Goal: Information Seeking & Learning: Learn about a topic

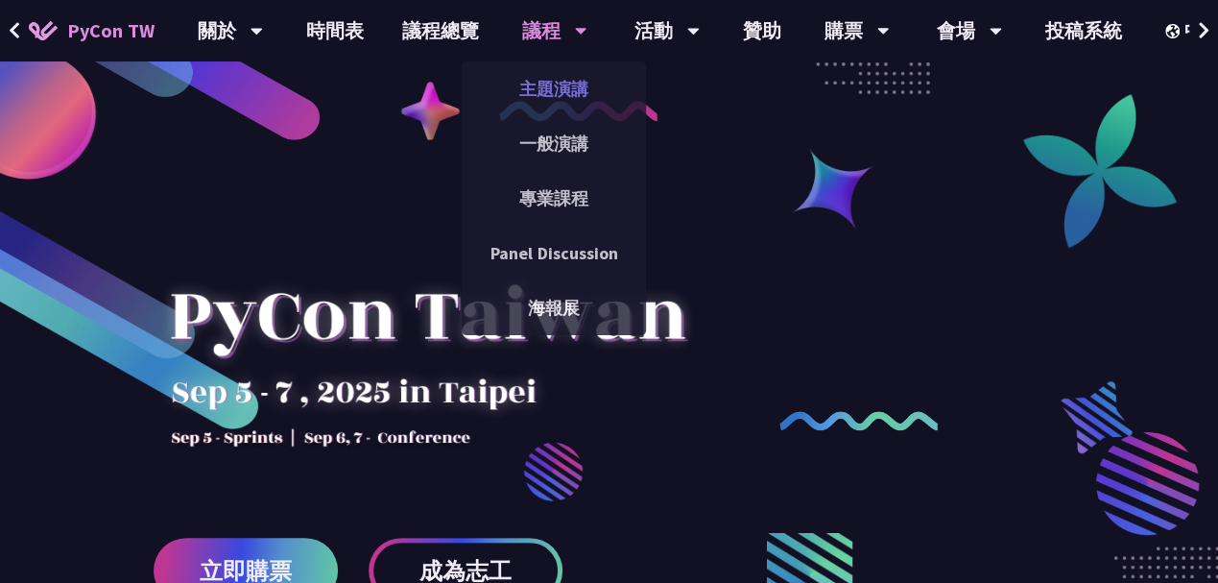
click at [547, 80] on link "主題演講" at bounding box center [554, 88] width 184 height 45
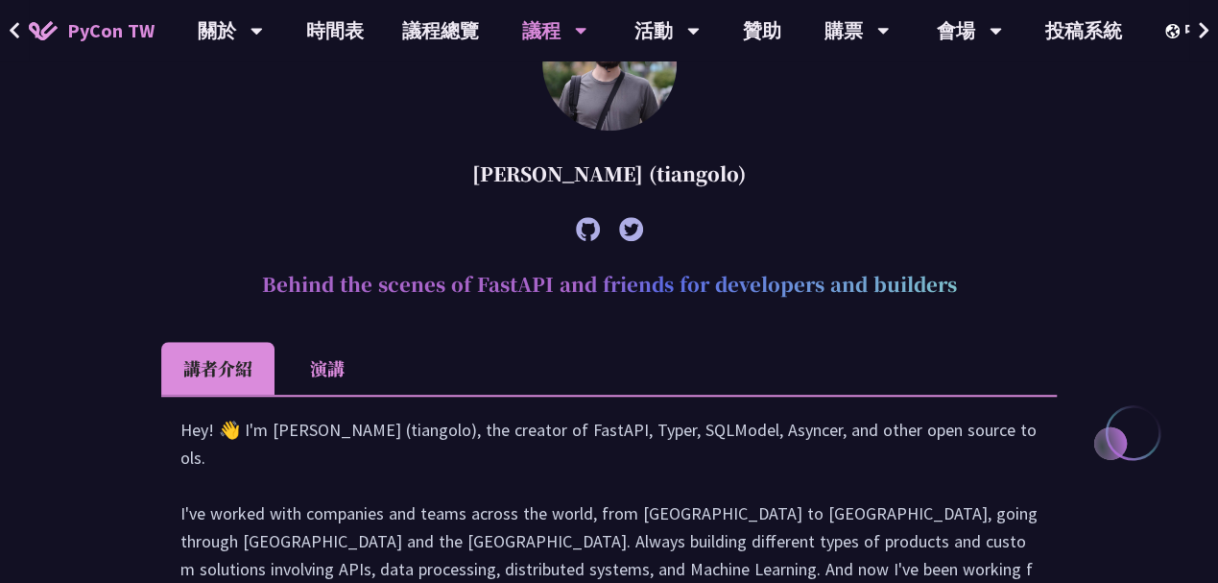
scroll to position [576, 0]
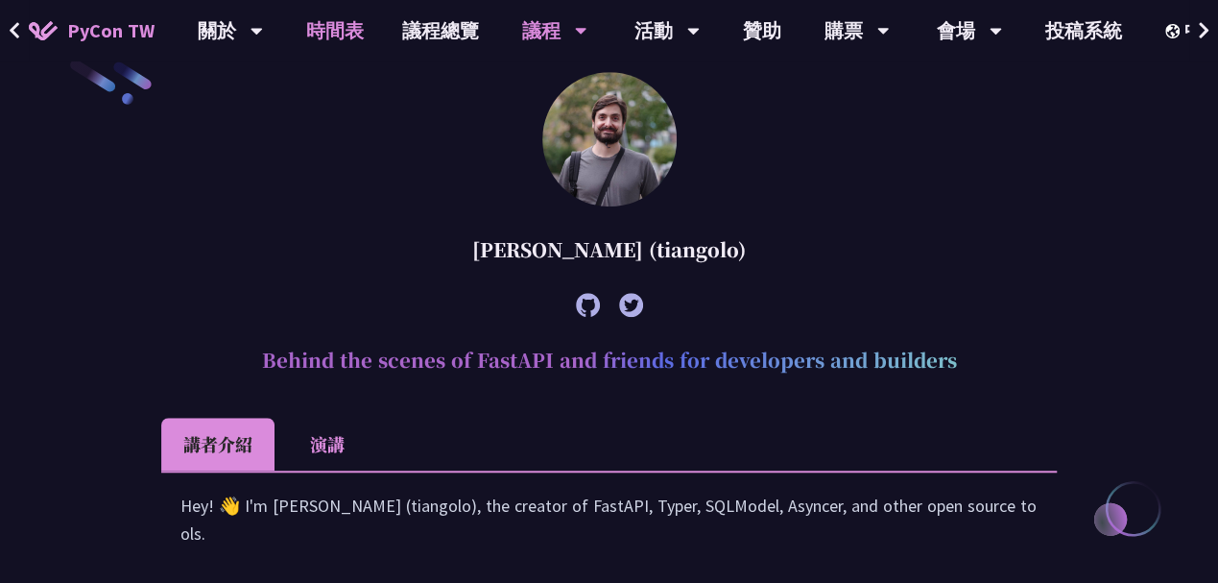
click at [348, 31] on link "時間表" at bounding box center [335, 30] width 96 height 61
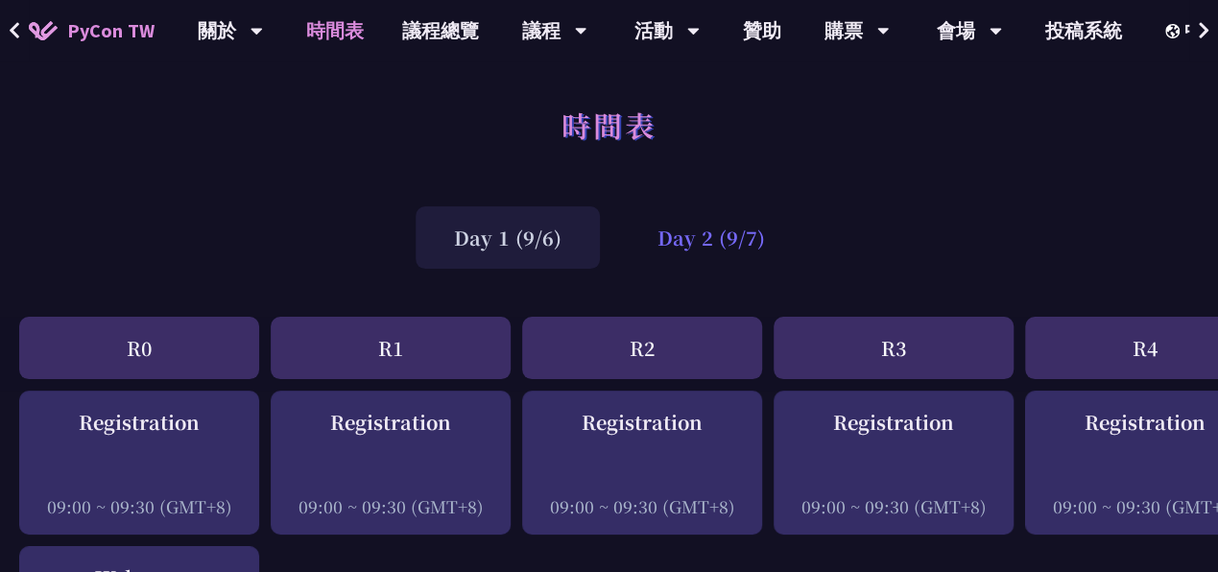
click at [701, 245] on div "Day 2 (9/7)" at bounding box center [711, 237] width 184 height 62
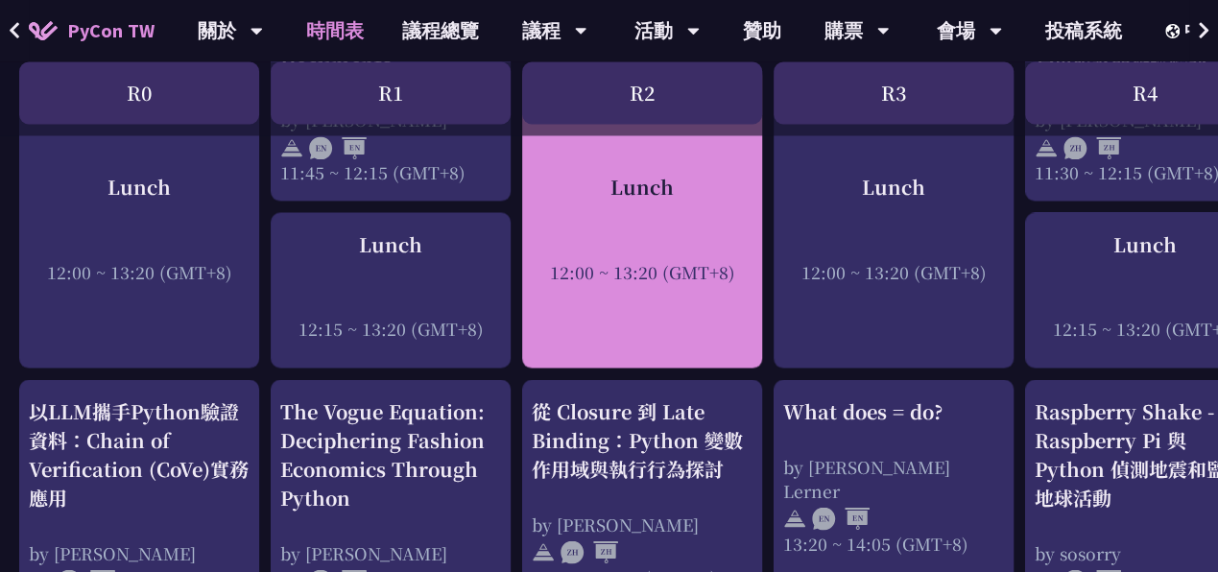
scroll to position [1600, 0]
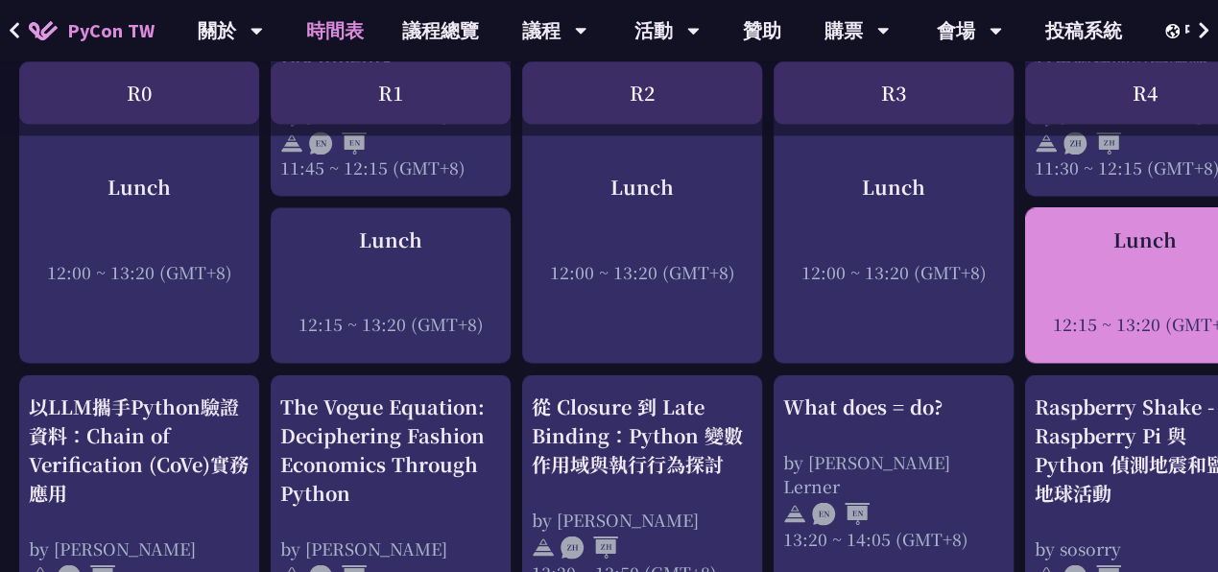
click at [1084, 305] on div at bounding box center [1145, 296] width 221 height 29
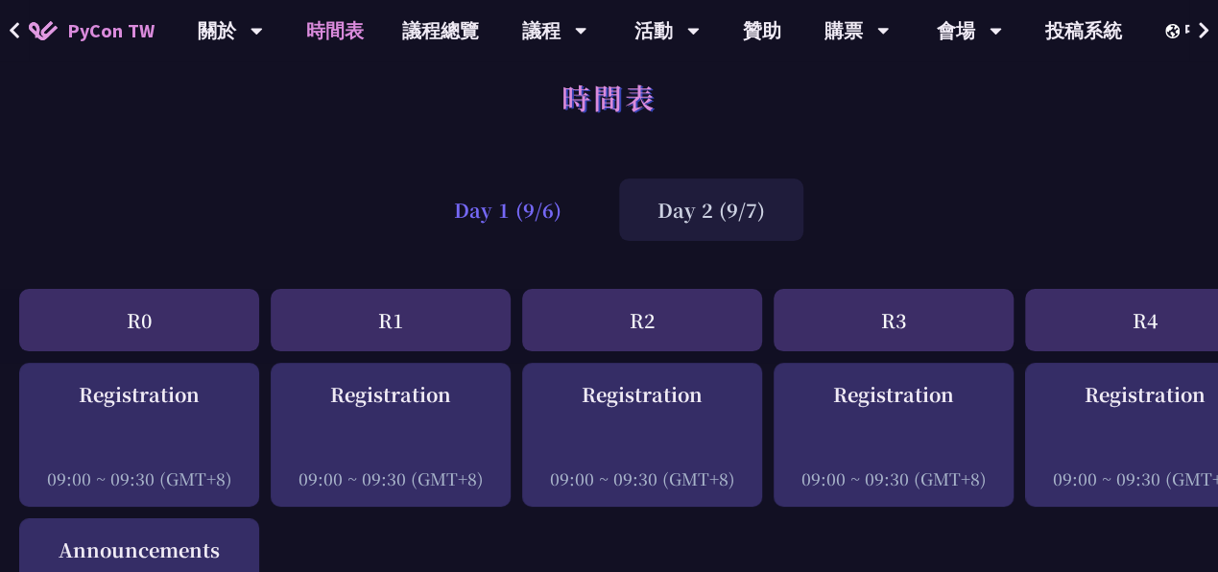
scroll to position [0, 0]
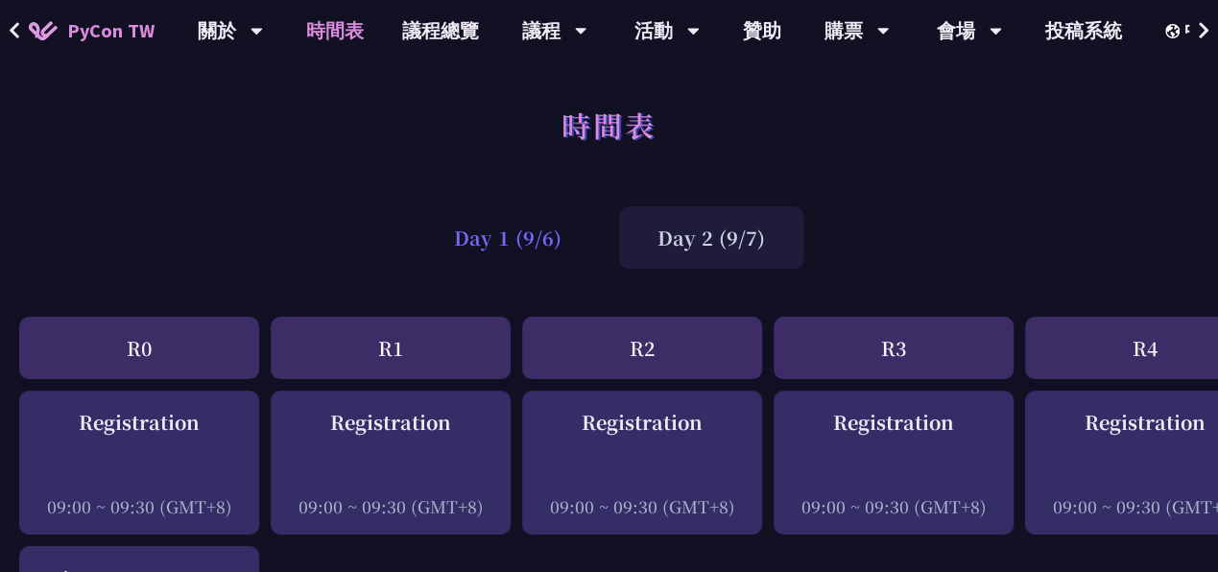
click at [507, 242] on div "Day 1 (9/6)" at bounding box center [508, 237] width 184 height 62
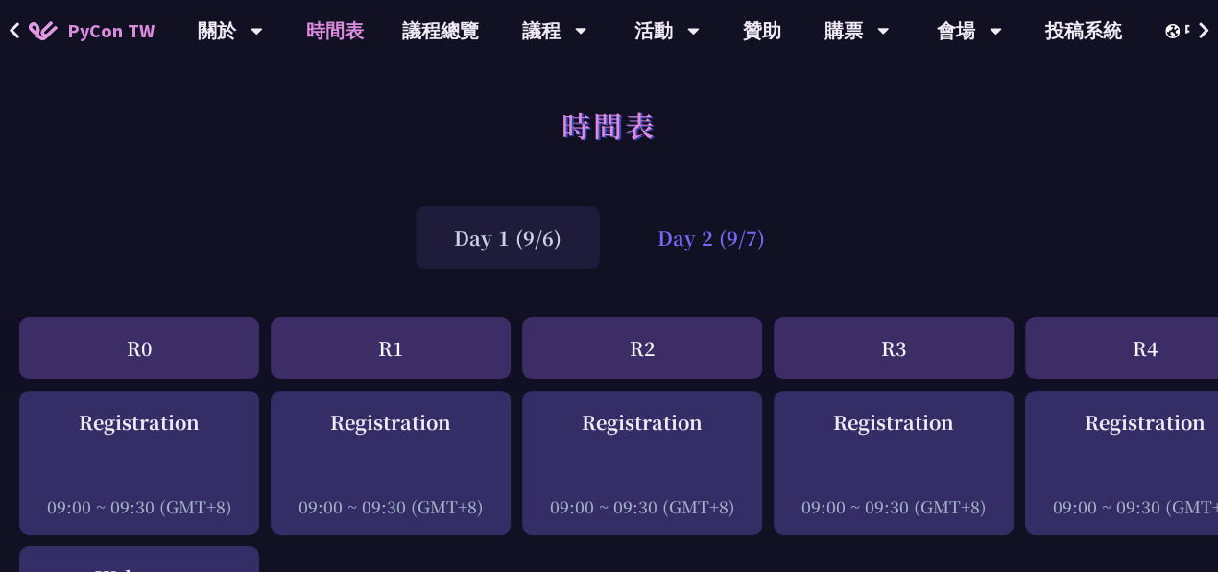
click at [734, 242] on div "Day 2 (9/7)" at bounding box center [711, 237] width 184 height 62
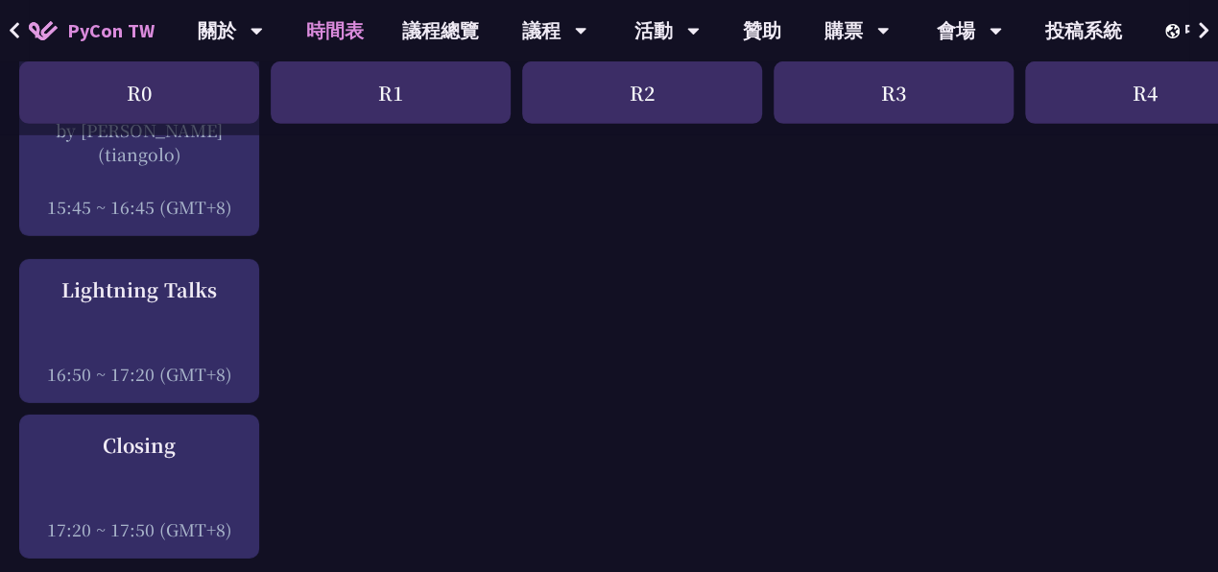
scroll to position [3072, 0]
